Goal: Task Accomplishment & Management: Use online tool/utility

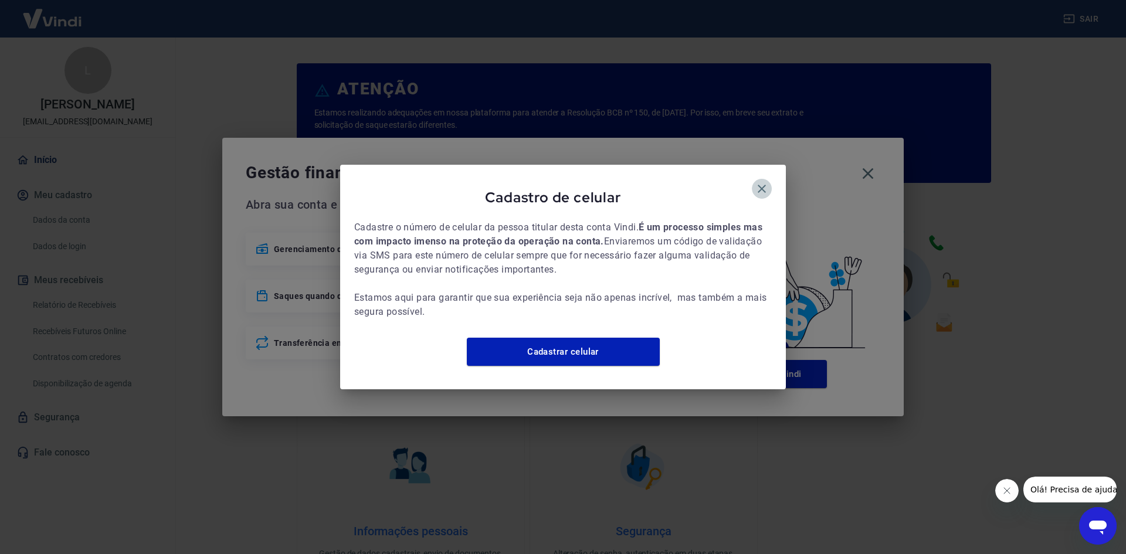
drag, startPoint x: 763, startPoint y: 183, endPoint x: 793, endPoint y: 185, distance: 30.6
click at [762, 184] on icon "button" at bounding box center [762, 189] width 14 height 14
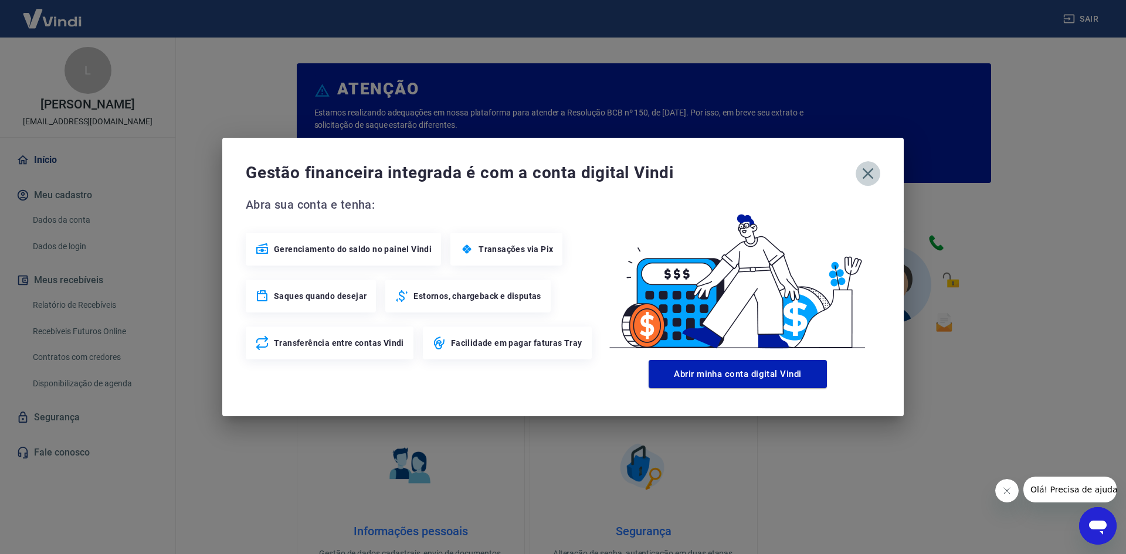
drag, startPoint x: 860, startPoint y: 180, endPoint x: 674, endPoint y: 191, distance: 186.2
click at [859, 180] on icon "button" at bounding box center [867, 173] width 19 height 19
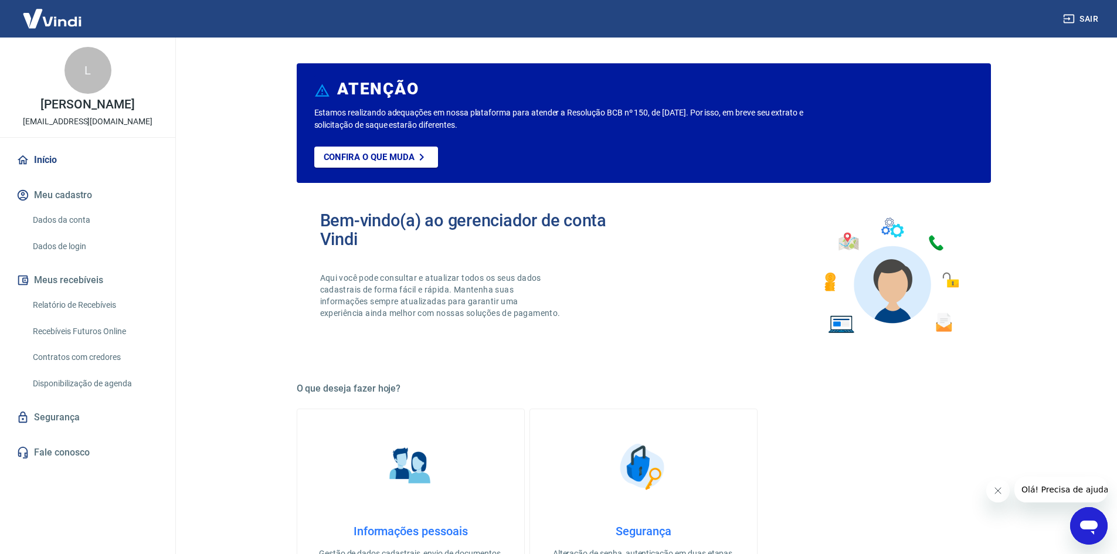
click at [94, 323] on link "Recebíveis Futuros Online" at bounding box center [94, 332] width 133 height 24
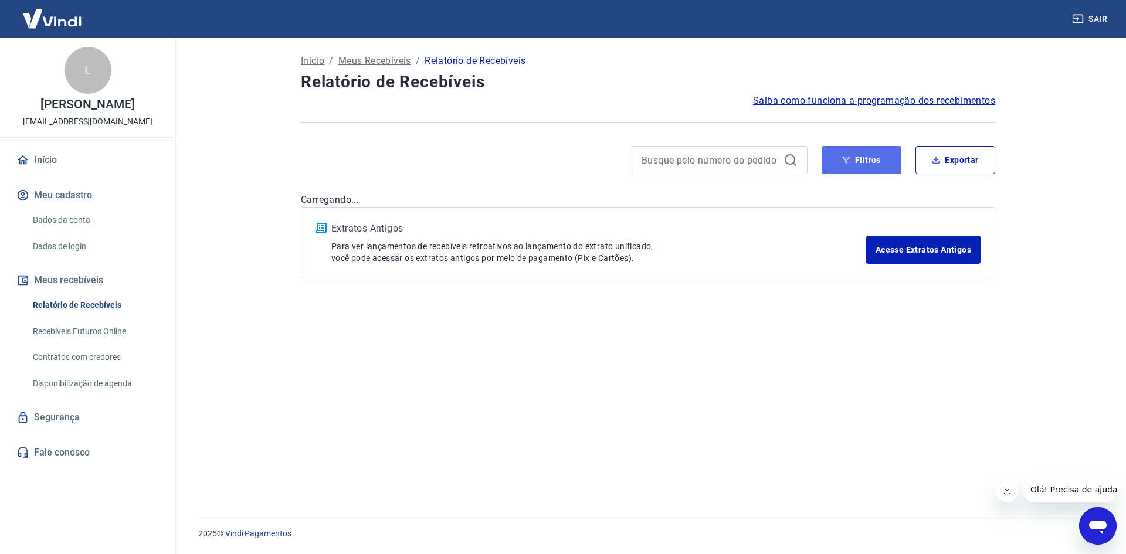
click at [831, 159] on button "Filtros" at bounding box center [861, 160] width 80 height 28
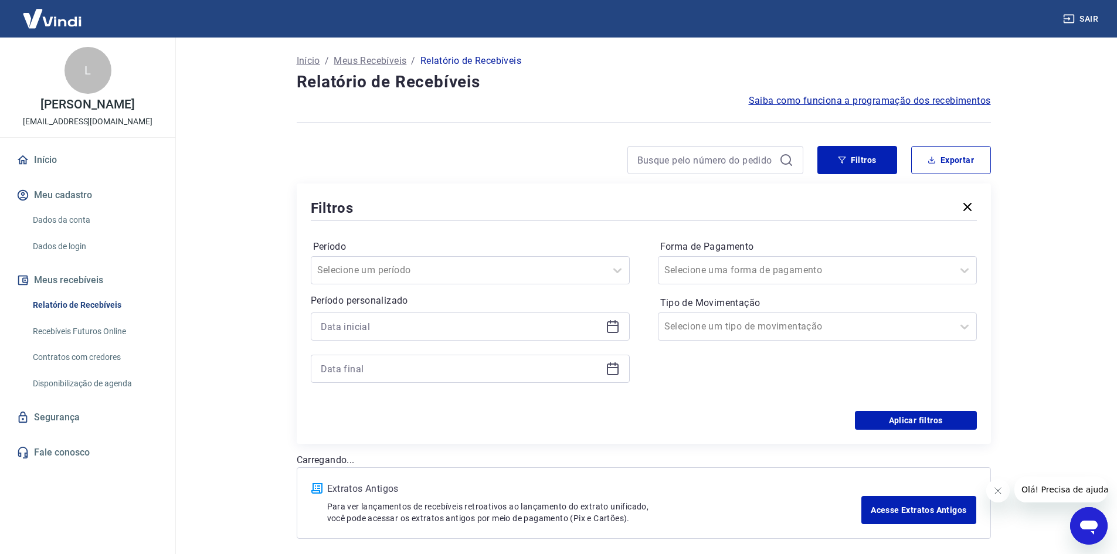
click at [607, 324] on icon at bounding box center [613, 327] width 12 height 12
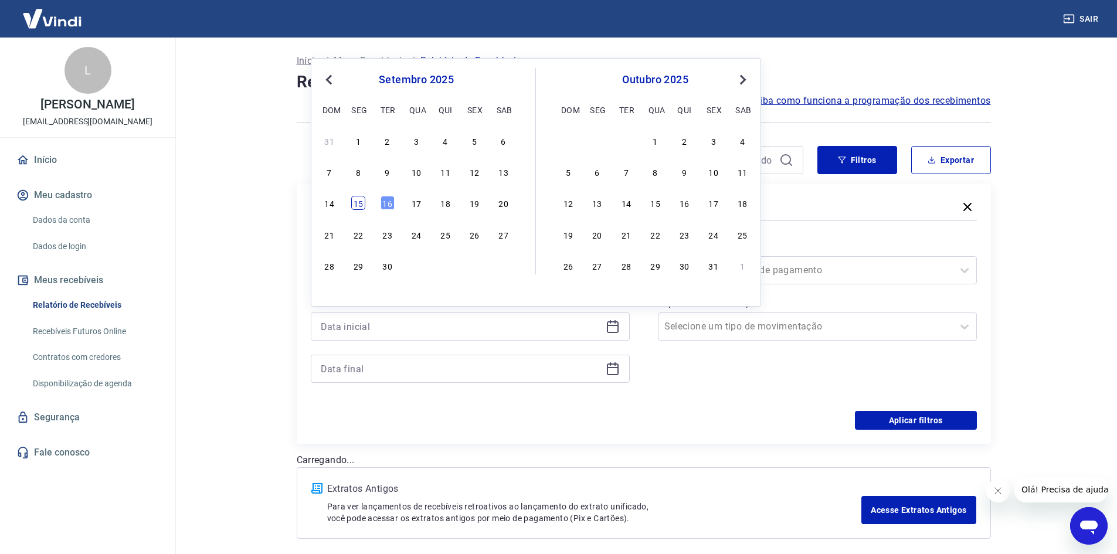
click at [359, 203] on div "15" at bounding box center [358, 203] width 14 height 14
type input "[DATE]"
click at [359, 203] on div "Filtros" at bounding box center [644, 208] width 666 height 21
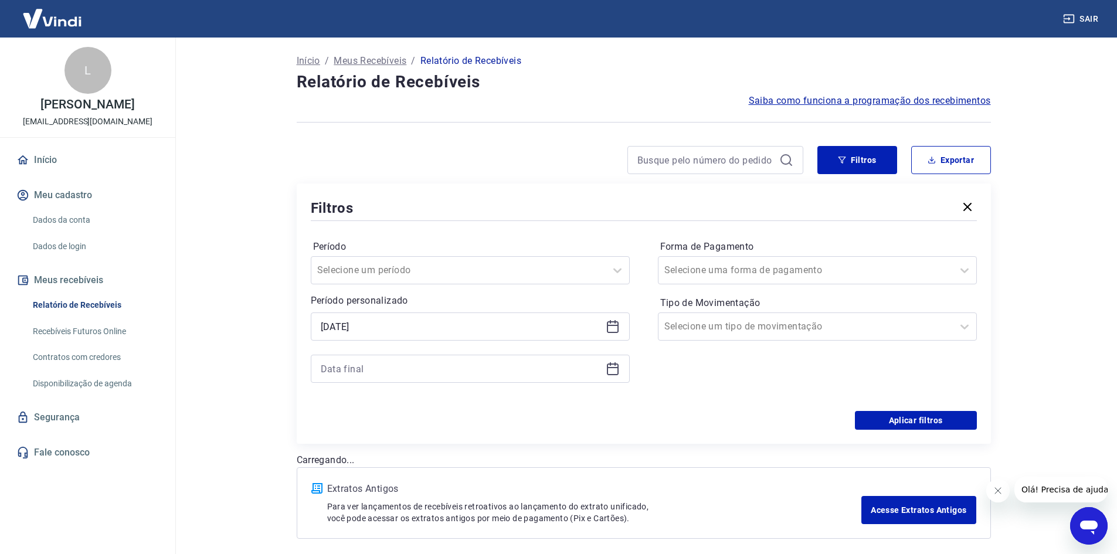
click at [607, 369] on icon at bounding box center [613, 369] width 12 height 12
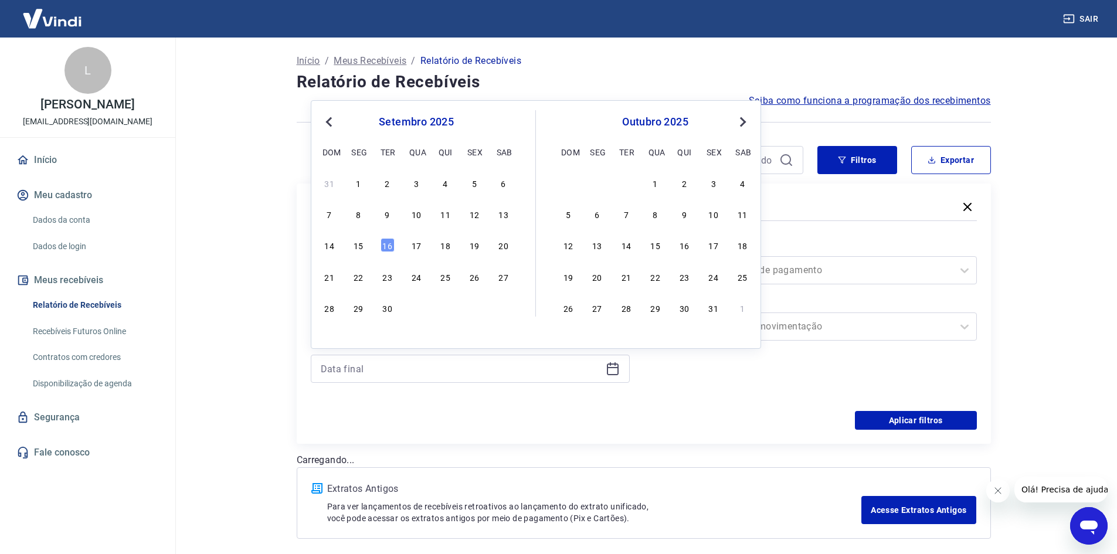
click at [359, 252] on div "15" at bounding box center [358, 245] width 14 height 14
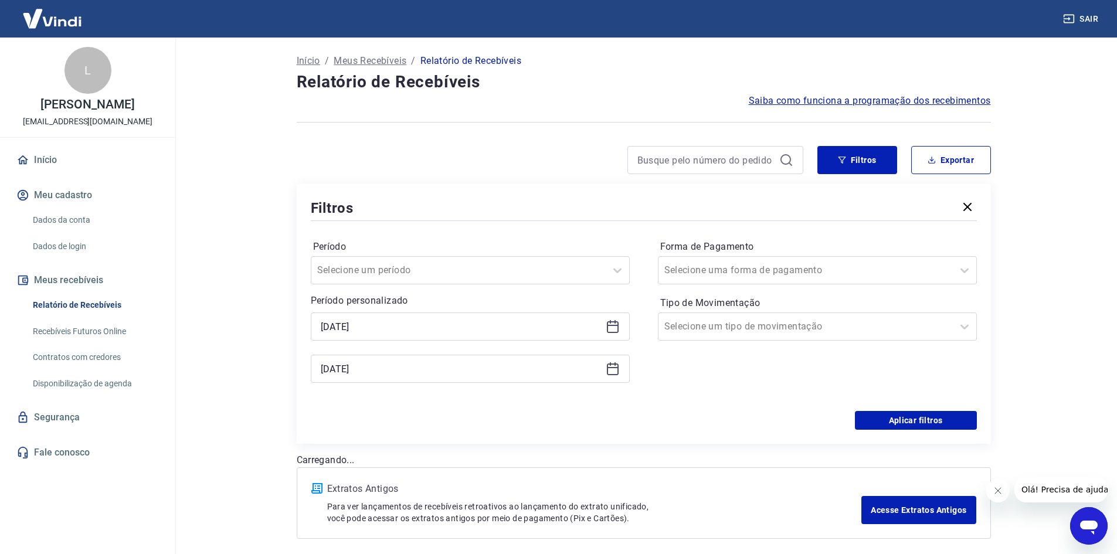
type input "[DATE]"
click at [359, 253] on label "Período" at bounding box center [470, 247] width 314 height 14
click at [928, 154] on button "Exportar" at bounding box center [951, 160] width 80 height 28
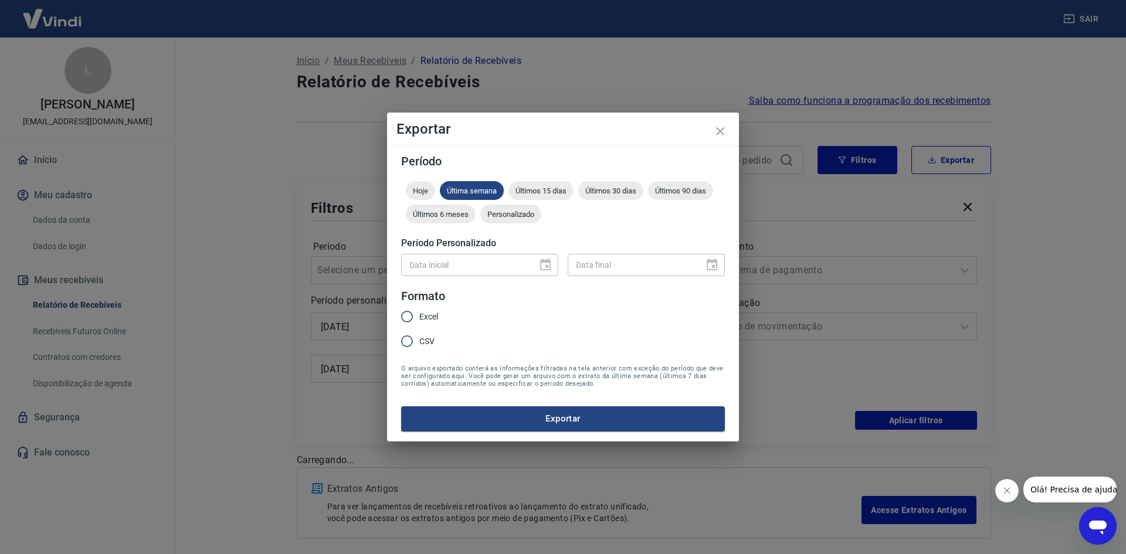
click at [419, 342] on span "CSV" at bounding box center [426, 341] width 15 height 12
click at [419, 342] on input "CSV" at bounding box center [407, 341] width 25 height 25
radio input "true"
click at [527, 425] on button "Exportar" at bounding box center [563, 418] width 324 height 25
